Goal: Consume media (video, audio)

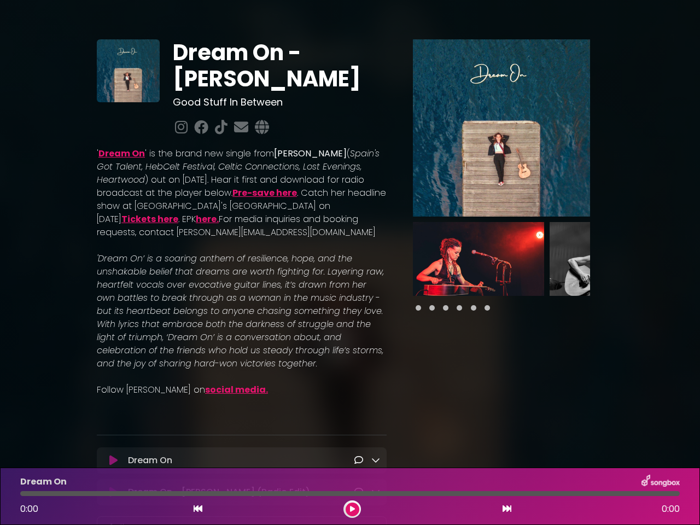
click at [350, 263] on em "'Dream On’ is a soaring anthem of resilience, hope, and the unshakable belief t…" at bounding box center [240, 311] width 287 height 118
click at [113, 461] on icon at bounding box center [113, 460] width 8 height 11
click at [376, 461] on icon at bounding box center [375, 460] width 9 height 9
click at [502, 128] on img at bounding box center [501, 127] width 177 height 177
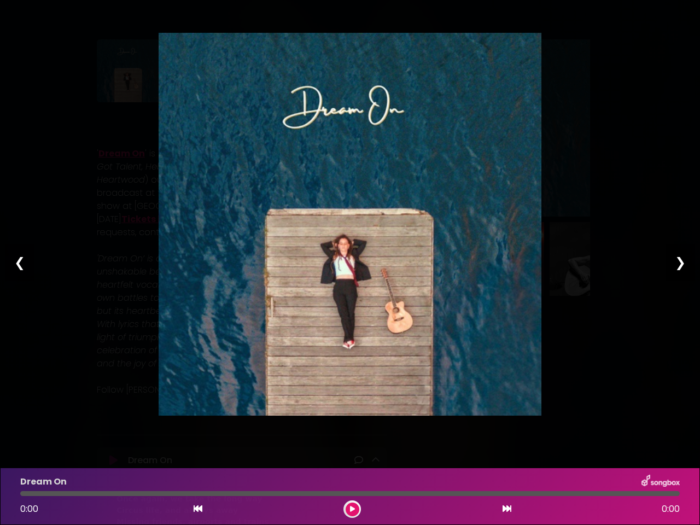
click at [479, 259] on img at bounding box center [350, 224] width 383 height 383
click at [615, 259] on div "Pause Play % buffered 00:00 00:00 00:00 Exit fullscreen Enter fullscreen Play ❮…" at bounding box center [350, 262] width 700 height 525
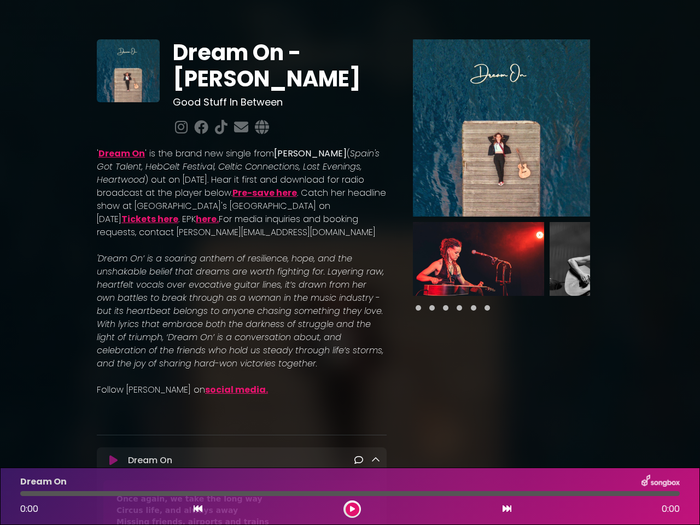
click at [693, 259] on div "Dream On - [PERSON_NAME] Good Stuff In Between ' (" at bounding box center [350, 507] width 700 height 989
click at [198, 509] on icon at bounding box center [198, 508] width 9 height 9
